Goal: Task Accomplishment & Management: Manage account settings

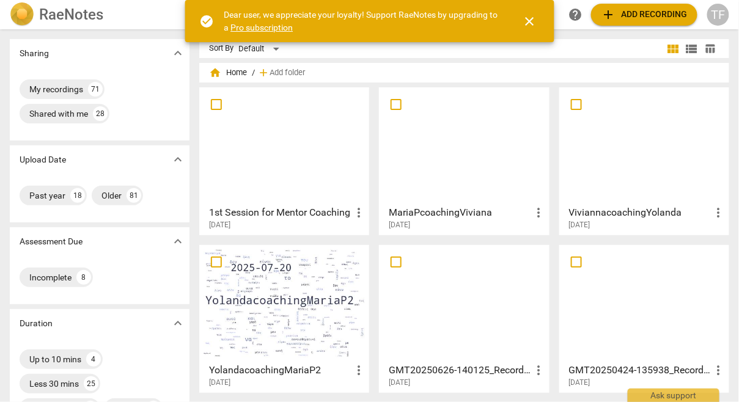
click at [470, 182] on div at bounding box center [463, 146] width 161 height 108
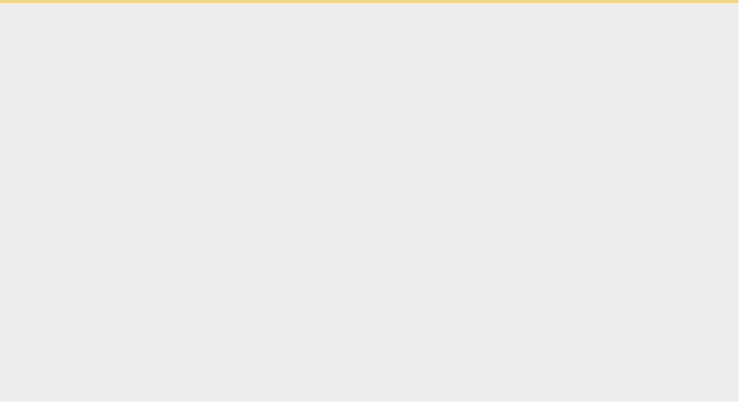
click at [470, 3] on html "check_circle Dear user, we appreciate your loyalty! Support RaeNotes by upgradi…" at bounding box center [369, 1] width 739 height 3
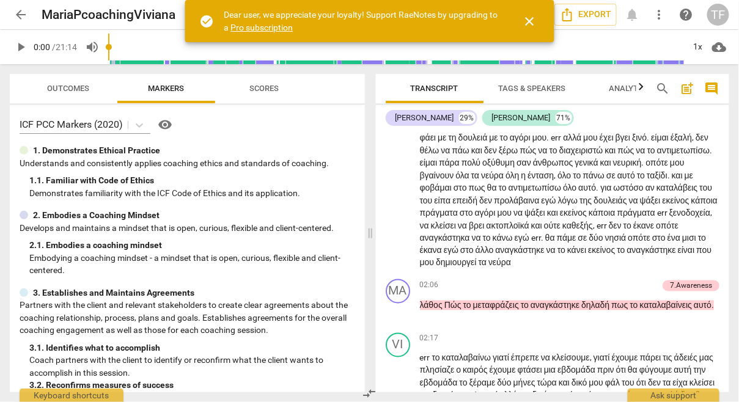
scroll to position [484, 0]
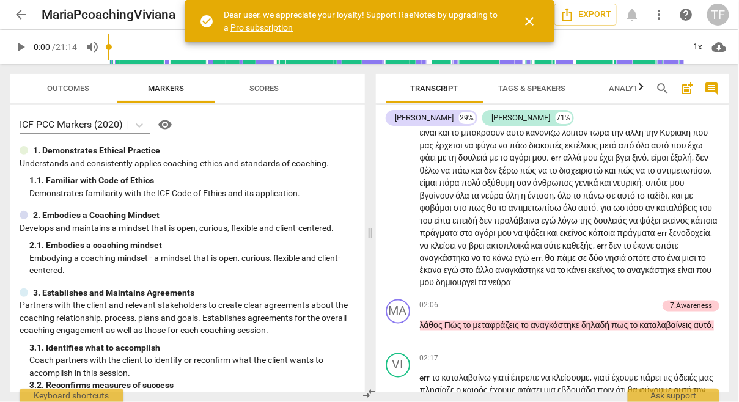
click at [534, 22] on span "close" at bounding box center [530, 21] width 15 height 15
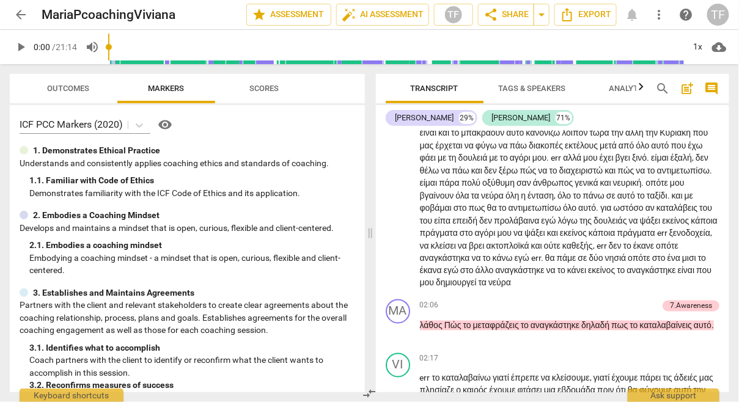
click at [713, 13] on div "TF" at bounding box center [718, 15] width 22 height 22
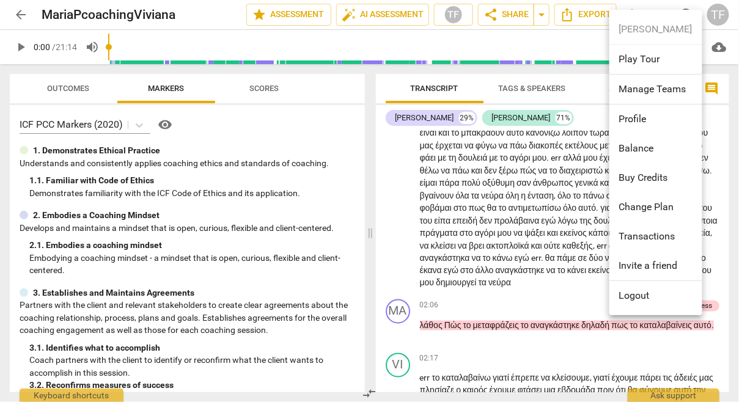
click at [655, 146] on li "Balance" at bounding box center [656, 148] width 93 height 29
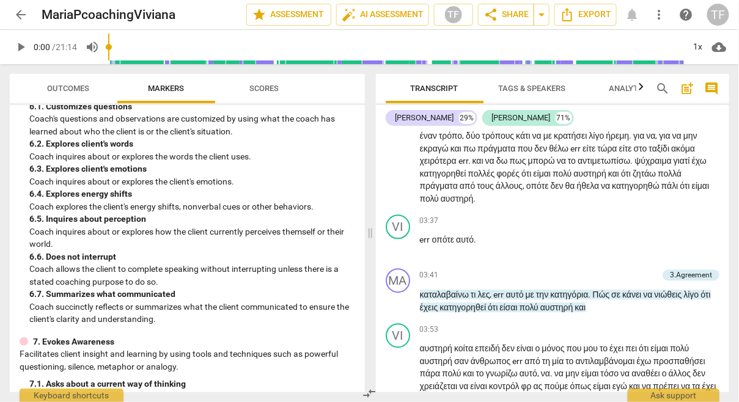
scroll to position [814, 0]
click at [509, 258] on div "03:37 + Add competency keyboard_arrow_right err οπότε αυτό ." at bounding box center [570, 236] width 300 height 44
